Goal: Information Seeking & Learning: Learn about a topic

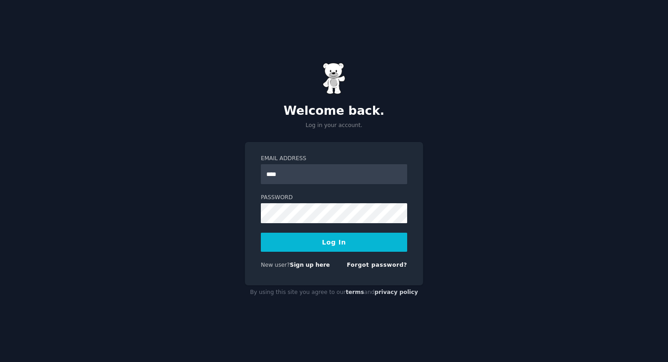
type input "**********"
click at [299, 225] on form "**********" at bounding box center [334, 214] width 146 height 118
click at [311, 233] on button "Log In" at bounding box center [334, 242] width 146 height 19
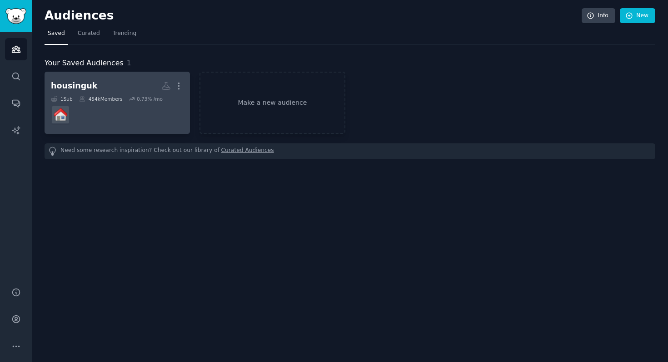
click at [165, 114] on dd at bounding box center [117, 114] width 133 height 25
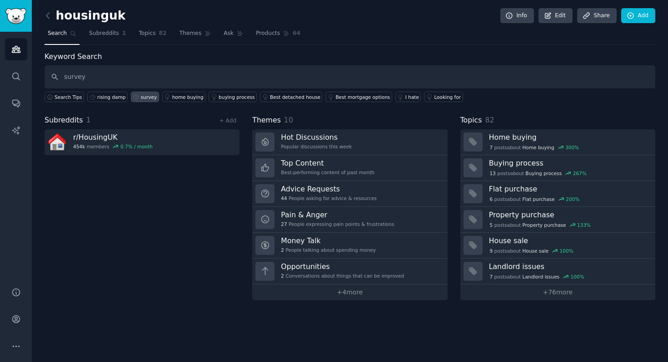
type input "survey"
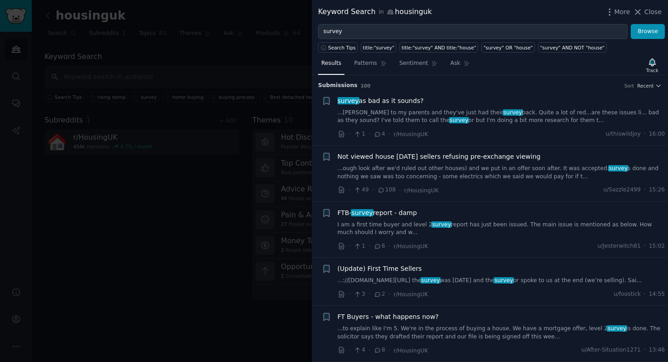
click at [389, 218] on div "FTB- survey report - damp I am a first time buyer and level 2 survey report has…" at bounding box center [500, 222] width 327 height 29
click at [386, 209] on span "FTB- survey report - damp" at bounding box center [376, 213] width 79 height 10
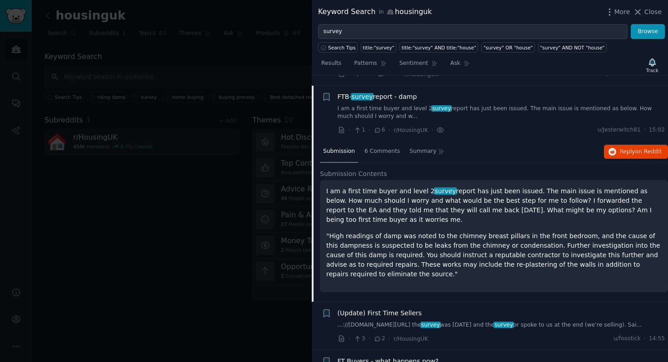
scroll to position [126, 0]
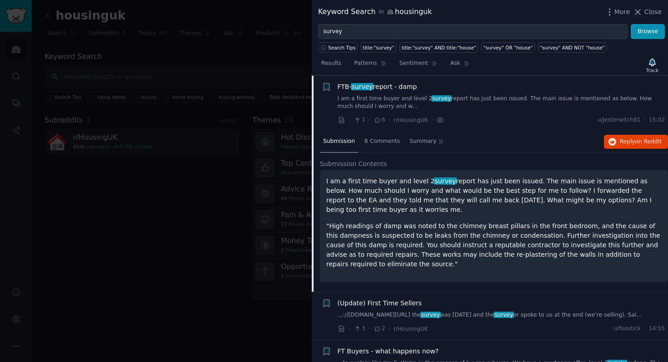
click at [411, 186] on p "I am a first time buyer and level 2 survey report has just been issued. The mai…" at bounding box center [493, 196] width 335 height 38
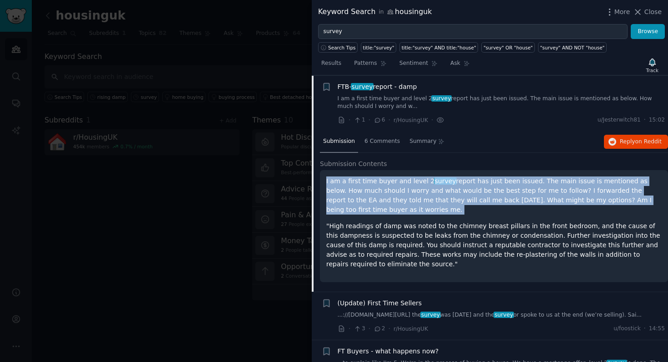
click at [411, 186] on p "I am a first time buyer and level 2 survey report has just been issued. The mai…" at bounding box center [493, 196] width 335 height 38
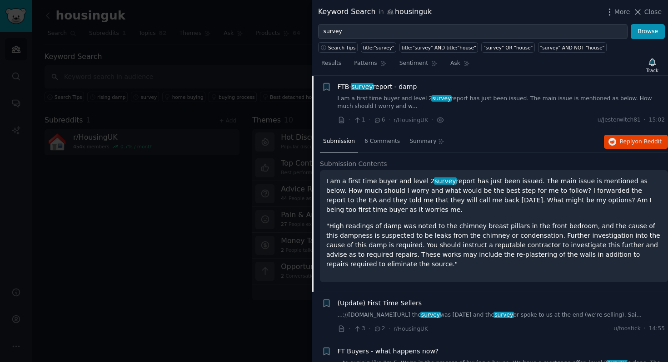
click at [427, 198] on p "I am a first time buyer and level 2 survey report has just been issued. The mai…" at bounding box center [493, 196] width 335 height 38
click at [639, 141] on span "on Reddit" at bounding box center [648, 142] width 26 height 6
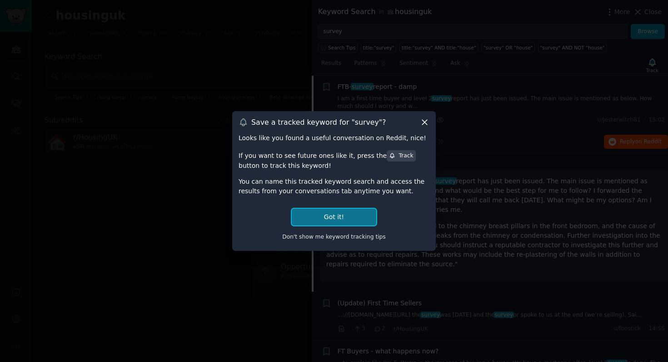
click at [338, 211] on button "Got it!" at bounding box center [334, 217] width 84 height 17
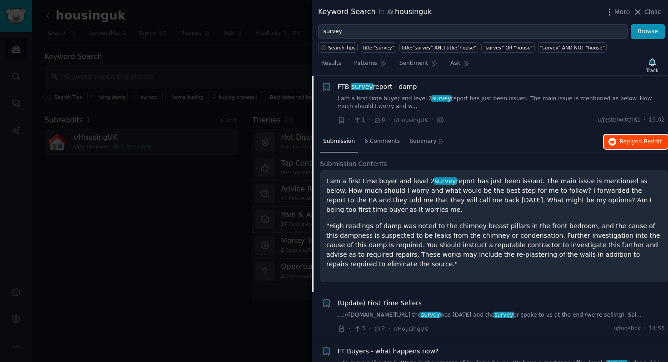
click at [622, 143] on span "Reply on Reddit" at bounding box center [640, 142] width 42 height 8
click at [408, 205] on p "I am a first time buyer and level 2 survey report has just been issued. The mai…" at bounding box center [493, 196] width 335 height 38
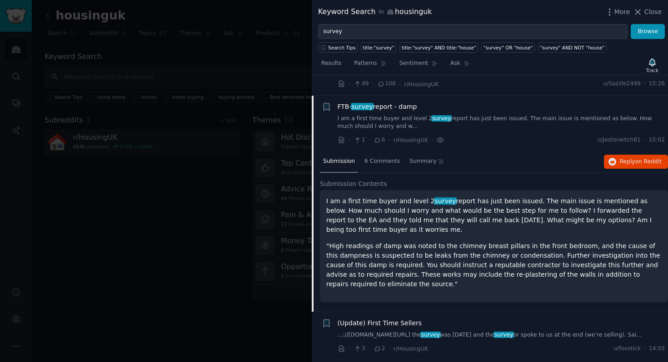
scroll to position [79, 0]
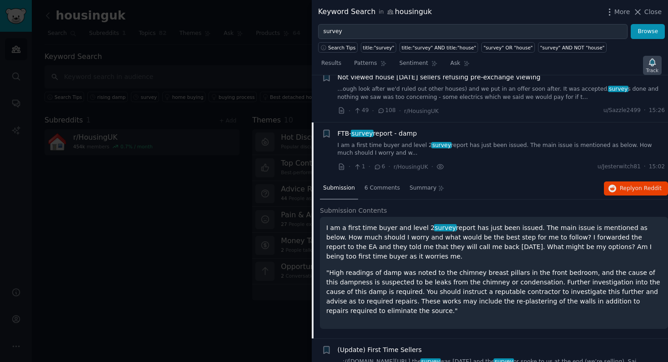
click at [654, 67] on div "Track" at bounding box center [652, 70] width 12 height 6
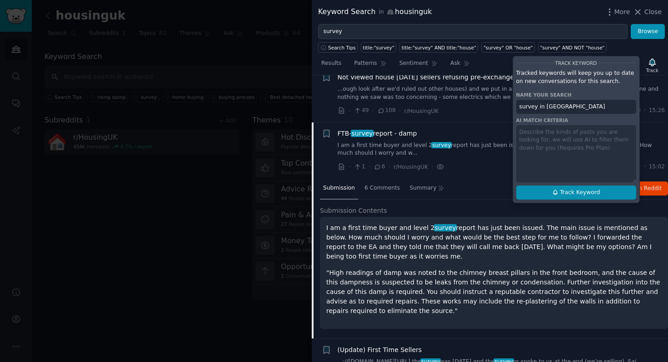
click at [565, 197] on button "Track Keyword" at bounding box center [576, 193] width 120 height 15
type input "survey in housinguk"
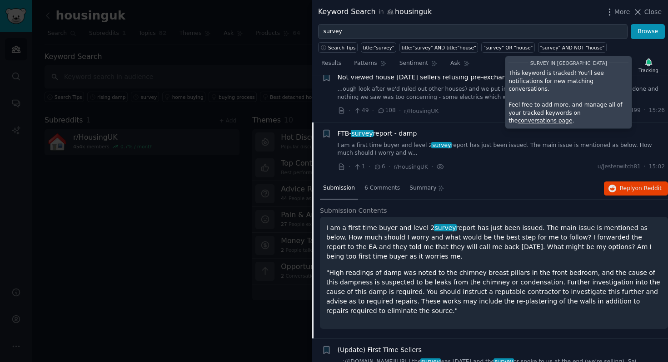
click at [486, 227] on p "I am a first time buyer and level 2 survey report has just been issued. The mai…" at bounding box center [493, 242] width 335 height 38
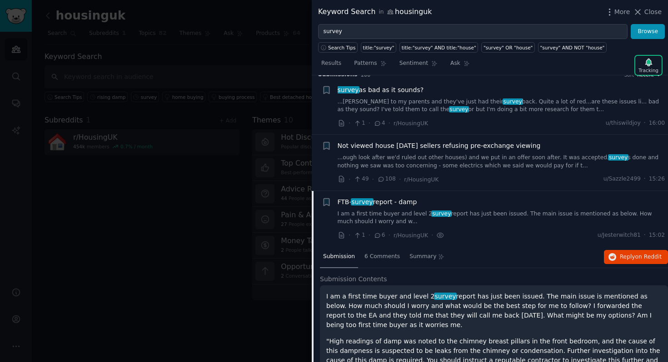
scroll to position [9, 0]
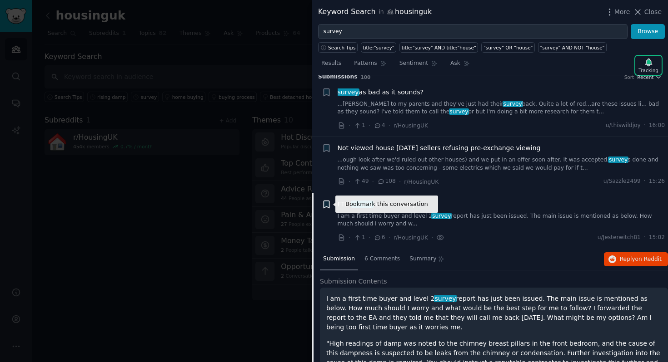
click at [327, 207] on icon "button" at bounding box center [325, 204] width 5 height 7
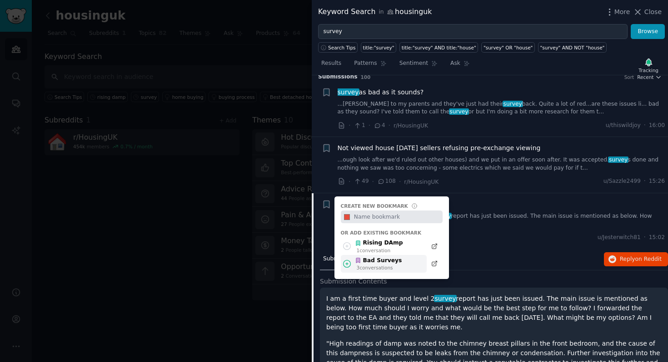
click at [382, 269] on div "3 conversation s" at bounding box center [378, 268] width 45 height 6
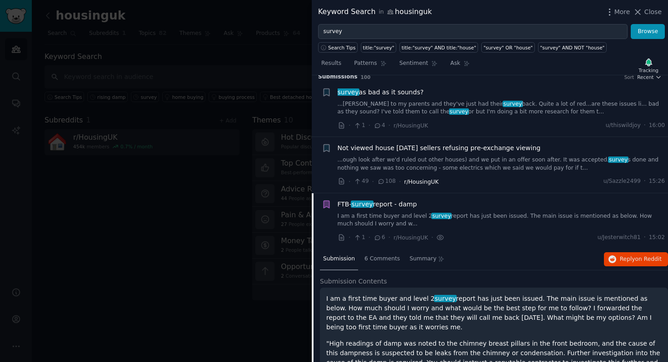
click at [408, 179] on span "r/HousingUK" at bounding box center [421, 182] width 35 height 6
click at [396, 166] on link "...ough look after we'd ruled out other houses) and we put in an offer soon aft…" at bounding box center [500, 164] width 327 height 16
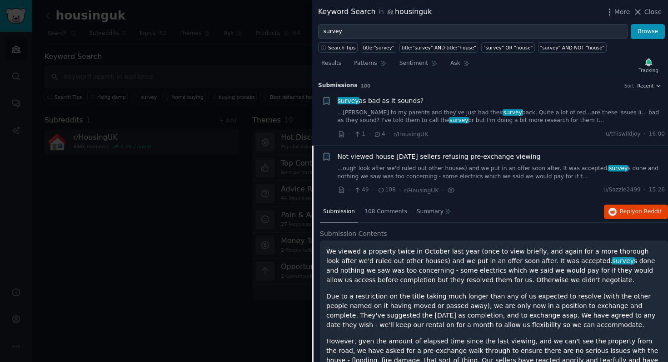
click at [377, 119] on link "...chase to my parents and they've just had their survey back. Quite a lot of r…" at bounding box center [500, 117] width 327 height 16
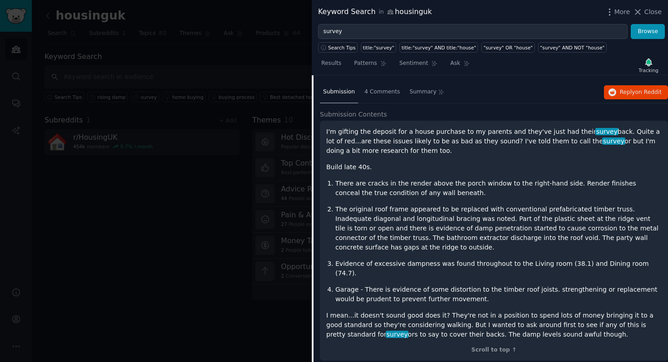
scroll to position [65, 0]
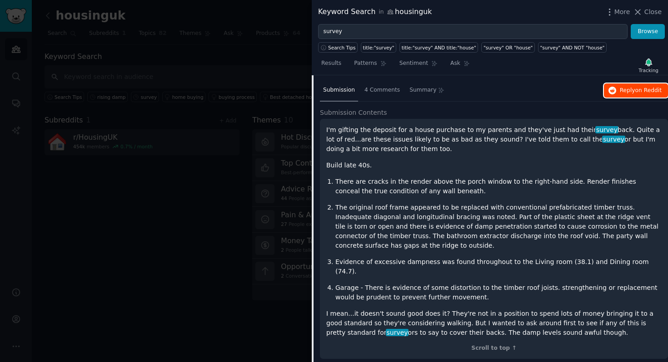
click at [629, 88] on span "Reply on Reddit" at bounding box center [640, 91] width 42 height 8
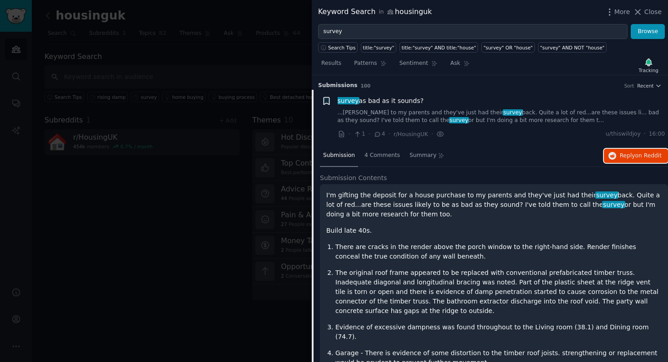
click at [326, 99] on icon "button" at bounding box center [325, 100] width 5 height 7
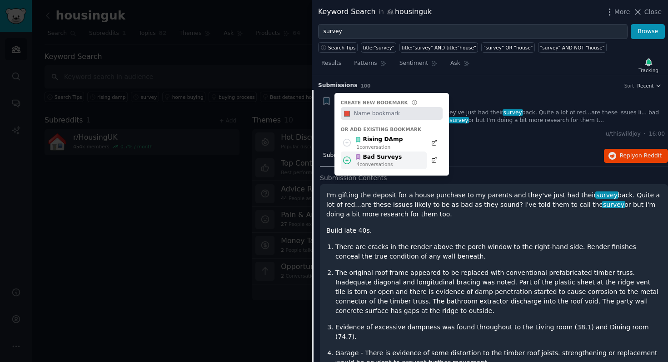
click at [380, 159] on div "Bad Surveys" at bounding box center [378, 157] width 47 height 8
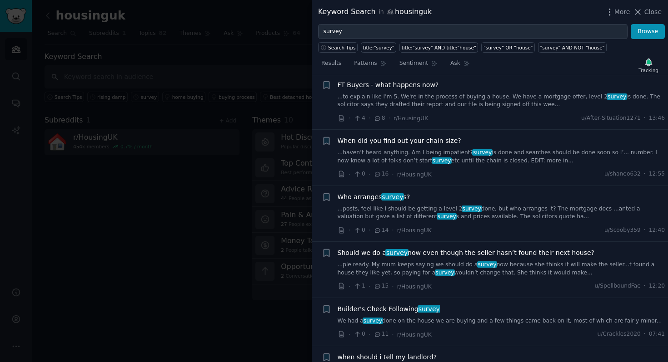
scroll to position [519, 0]
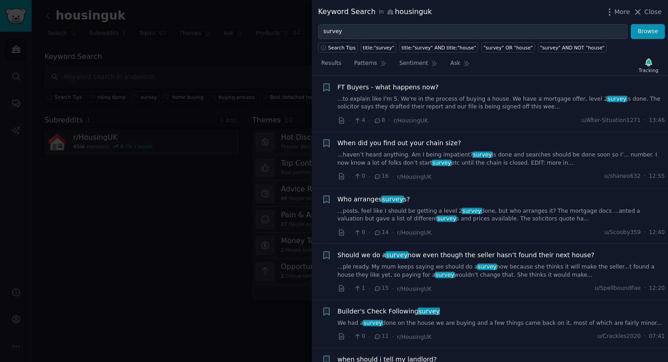
click at [434, 217] on link "...posts, feel like I should be getting a level 2 survey done, but who arranges…" at bounding box center [500, 216] width 327 height 16
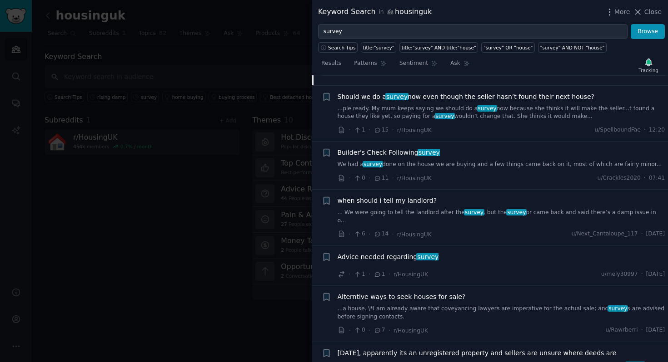
scroll to position [557, 0]
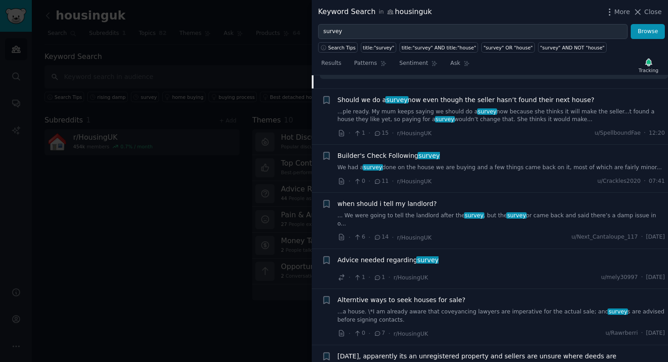
click at [477, 223] on link "... We were going to tell the landlord after the survey , but the survey or cam…" at bounding box center [500, 220] width 327 height 16
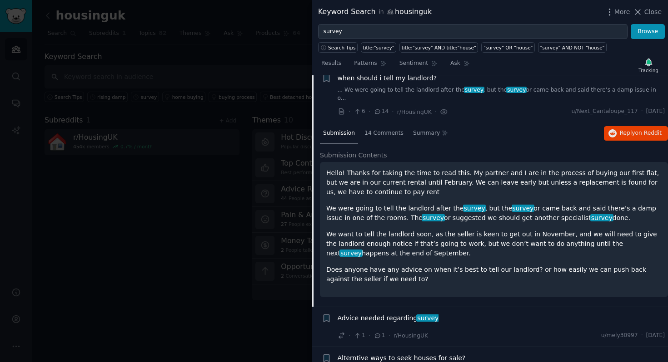
scroll to position [511, 0]
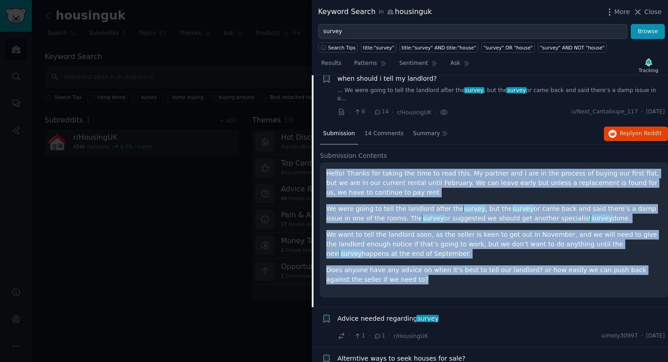
drag, startPoint x: 325, startPoint y: 173, endPoint x: 536, endPoint y: 275, distance: 234.8
click at [536, 275] on div "Hello! Thanks for taking the time to read this. My partner and I are in the pro…" at bounding box center [494, 230] width 348 height 135
click at [536, 275] on p "Does anyone have any advice on when it’s best to tell our landlord? or how easi…" at bounding box center [493, 275] width 335 height 19
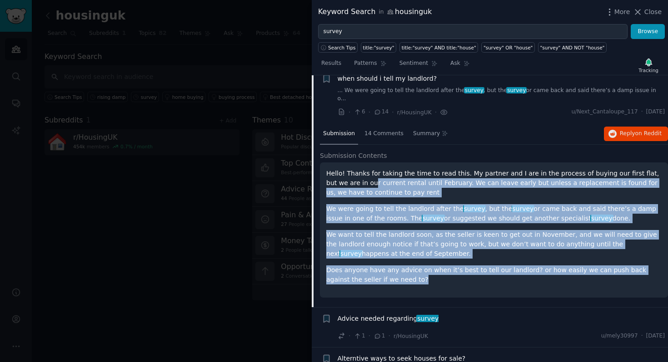
drag, startPoint x: 421, startPoint y: 287, endPoint x: 352, endPoint y: 181, distance: 127.3
click at [352, 181] on div "Hello! Thanks for taking the time to read this. My partner and I are in the pro…" at bounding box center [494, 230] width 348 height 135
click at [352, 181] on p "Hello! Thanks for taking the time to read this. My partner and I are in the pro…" at bounding box center [493, 183] width 335 height 29
drag, startPoint x: 377, startPoint y: 185, endPoint x: 426, endPoint y: 291, distance: 116.2
click at [426, 291] on div "Hello! Thanks for taking the time to read this. My partner and I are in the pro…" at bounding box center [494, 230] width 348 height 135
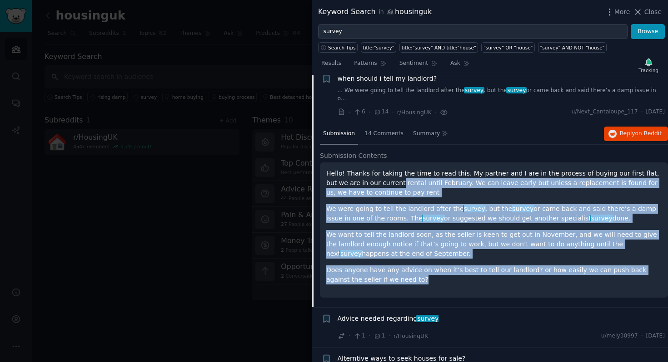
click at [426, 291] on div "Hello! Thanks for taking the time to read this. My partner and I are in the pro…" at bounding box center [494, 230] width 348 height 135
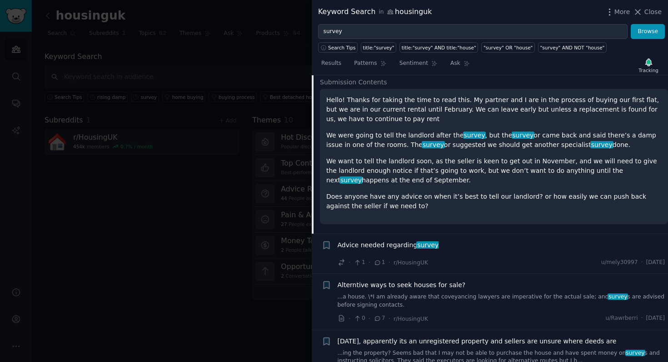
scroll to position [585, 0]
click at [457, 258] on div "· 1 · 1 · r/HousingUK u/mely30997 · Sun 07/09/2025" at bounding box center [500, 262] width 327 height 10
click at [406, 240] on span "Advice needed regarding survey" at bounding box center [387, 245] width 101 height 10
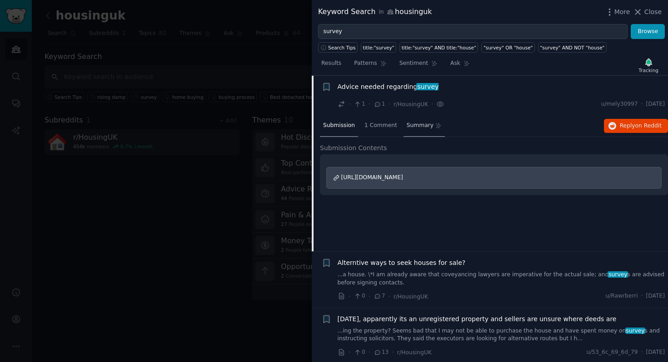
scroll to position [524, 0]
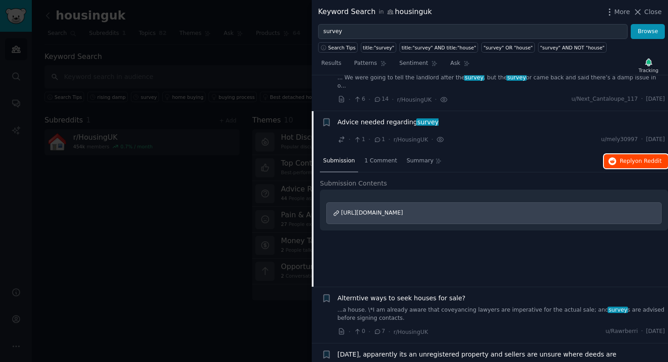
click at [619, 163] on span "Reply on Reddit" at bounding box center [640, 162] width 42 height 8
